Goal: Information Seeking & Learning: Learn about a topic

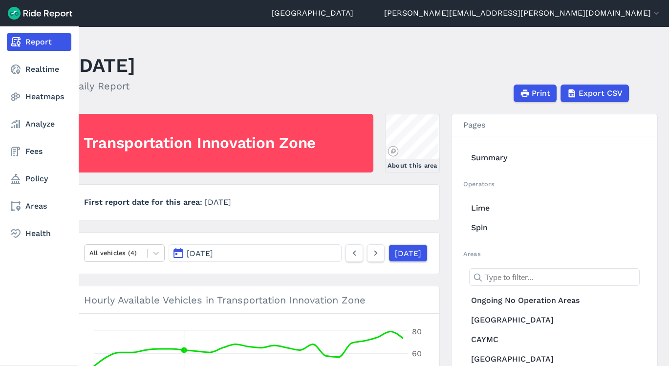
scroll to position [279, 0]
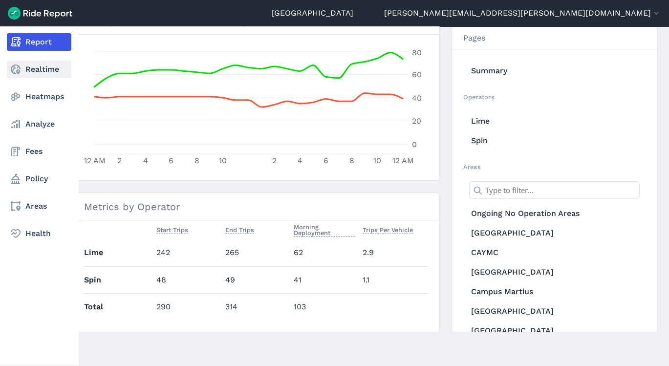
click at [32, 70] on link "Realtime" at bounding box center [39, 70] width 64 height 18
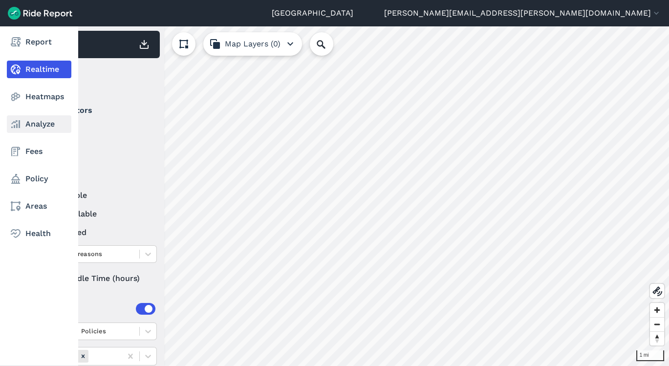
click at [33, 127] on link "Analyze" at bounding box center [39, 124] width 64 height 18
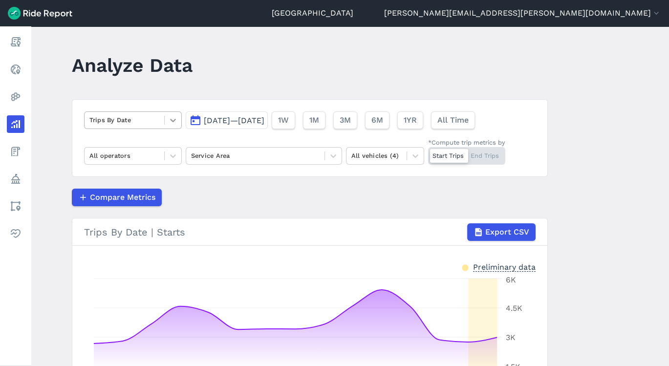
click at [171, 119] on icon at bounding box center [173, 120] width 10 height 10
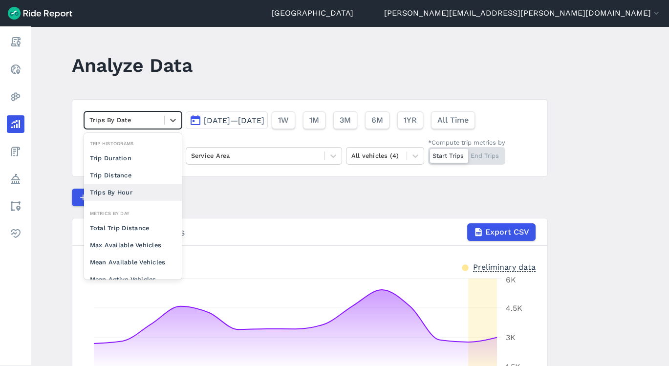
click at [144, 184] on div "Trips By Hour" at bounding box center [133, 192] width 98 height 17
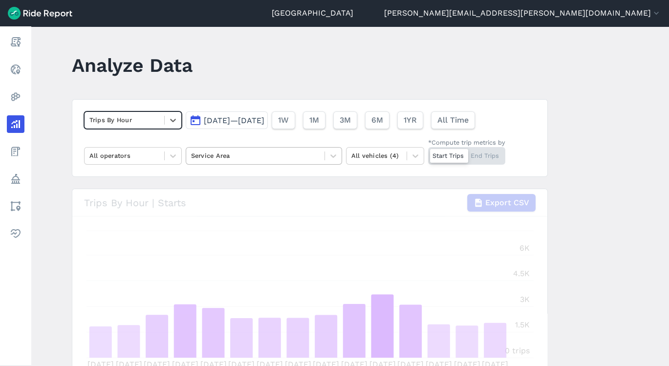
click at [236, 150] on div at bounding box center [255, 155] width 128 height 11
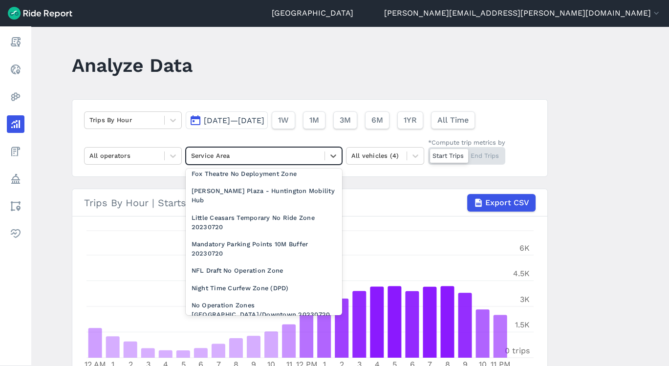
scroll to position [813, 0]
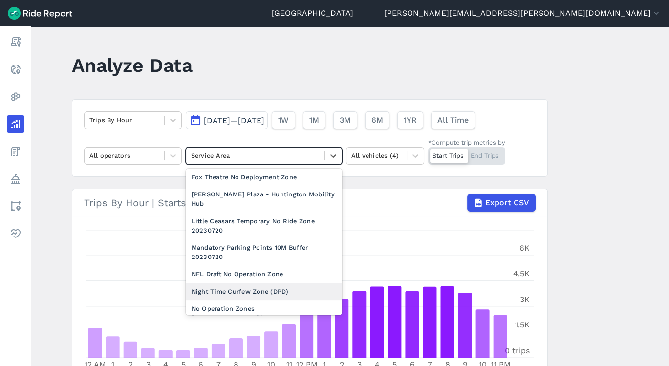
click at [272, 286] on div "Night Time Curfew Zone (DPD)" at bounding box center [264, 291] width 156 height 17
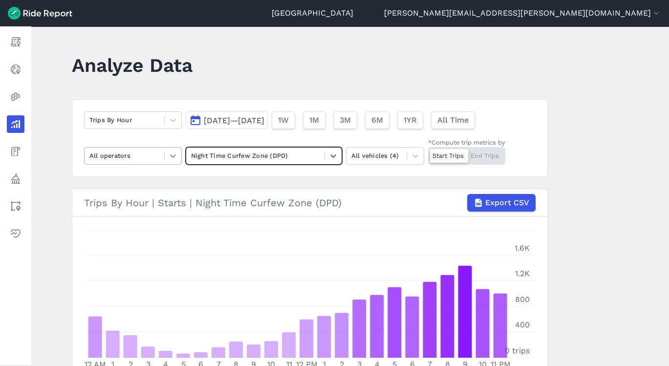
click at [165, 154] on div at bounding box center [173, 156] width 17 height 17
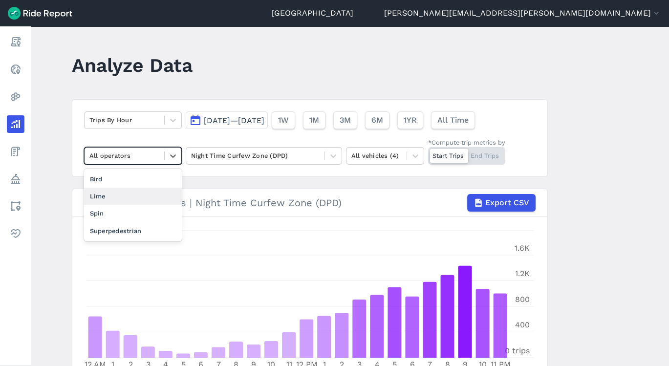
click at [129, 188] on div "Lime" at bounding box center [133, 196] width 98 height 17
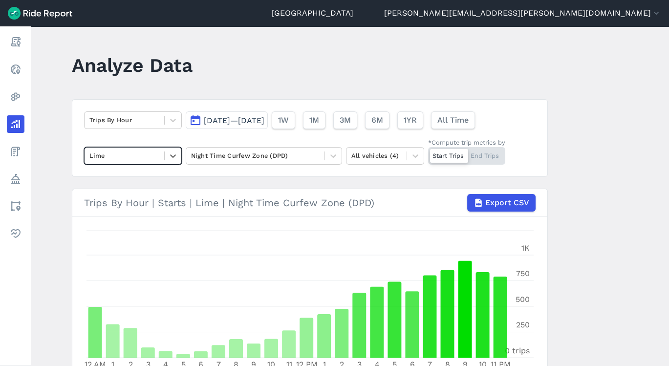
click at [662, 232] on main "Analyze Data Trips By Hour [DATE]—[DATE] 1W 1M 3M 6M 1YR All Time option Lime, …" at bounding box center [350, 196] width 638 height 340
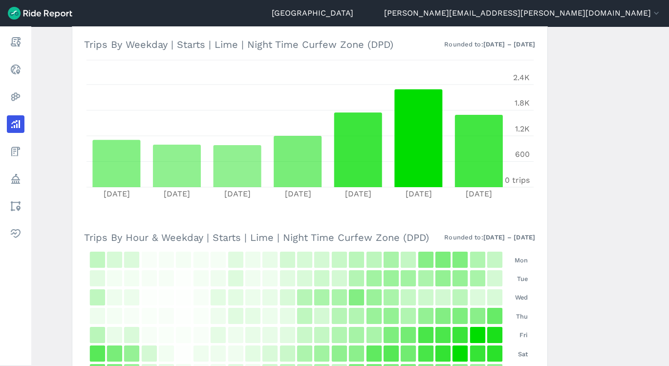
scroll to position [364, 0]
click at [663, 259] on main "Analyze Data Trips By Hour [DATE]—[DATE] 1W 1M 3M 6M 1YR All Time Lime Night Ti…" at bounding box center [350, 196] width 638 height 340
click at [663, 254] on main "Analyze Data Trips By Hour [DATE]—[DATE] 1W 1M 3M 6M 1YR All Time Lime Night Ti…" at bounding box center [350, 196] width 638 height 340
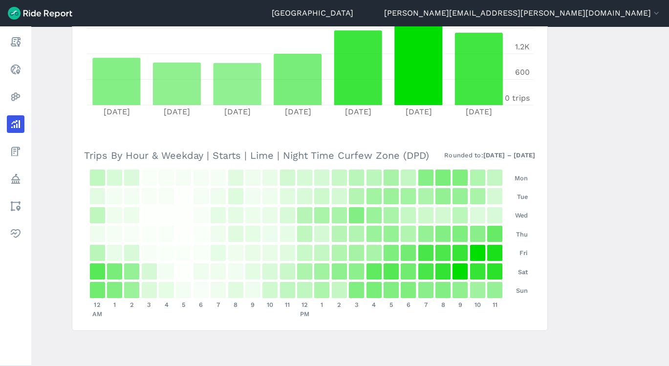
click at [664, 173] on main "Analyze Data Trips By Hour [DATE]—[DATE] 1W 1M 3M 6M 1YR All Time Lime Night Ti…" at bounding box center [350, 196] width 638 height 340
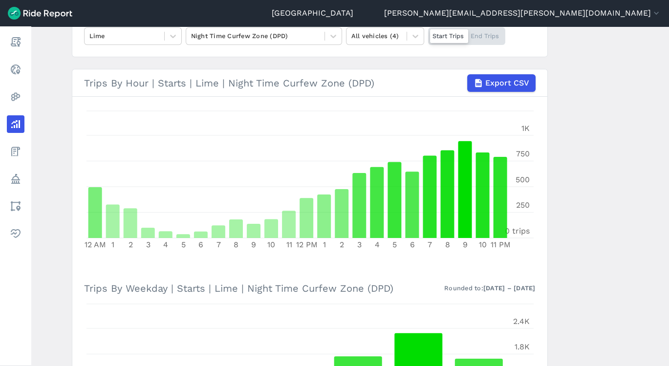
scroll to position [0, 0]
